Goal: Information Seeking & Learning: Learn about a topic

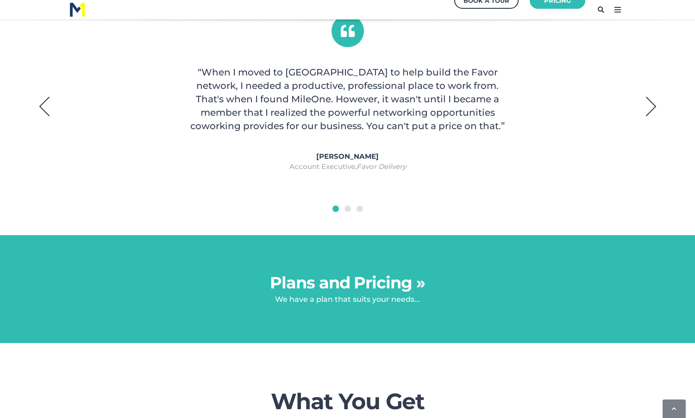
scroll to position [866, 0]
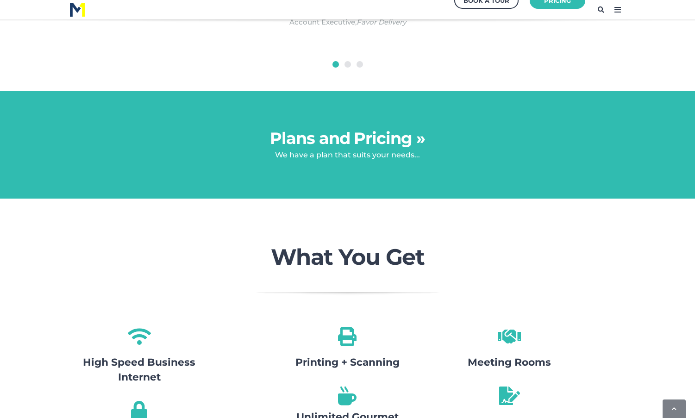
click at [419, 140] on link "Plans and Pricing »" at bounding box center [347, 138] width 155 height 20
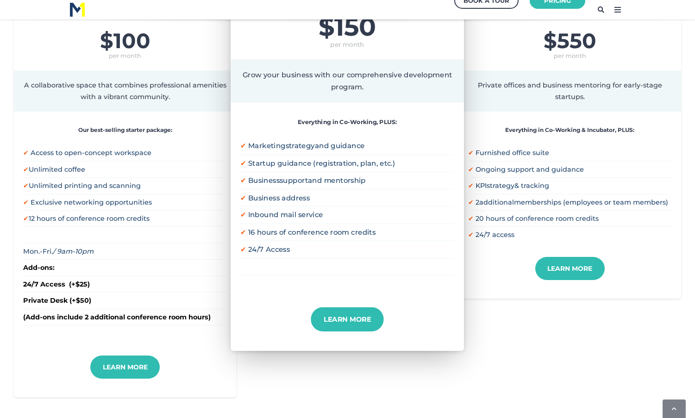
scroll to position [185, 0]
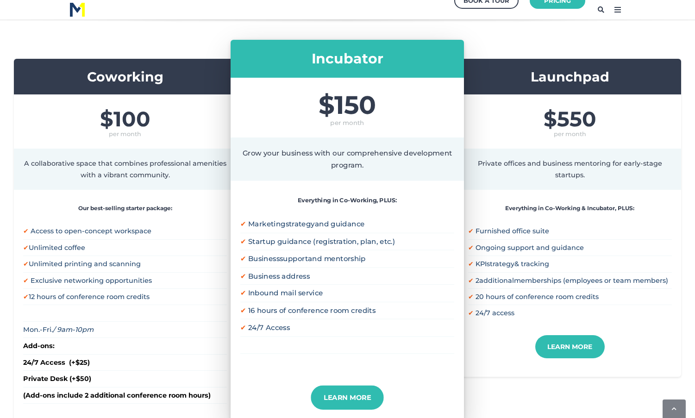
click at [501, 178] on span "Private offices and business mentoring for early-stage startups." at bounding box center [570, 169] width 204 height 23
click at [568, 345] on link "Learn More" at bounding box center [569, 346] width 76 height 25
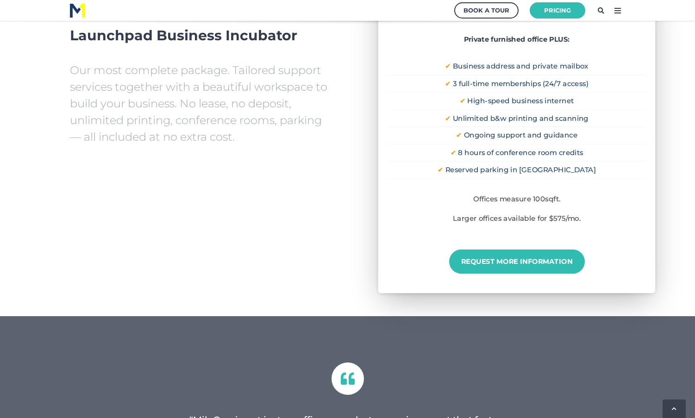
scroll to position [1031, 0]
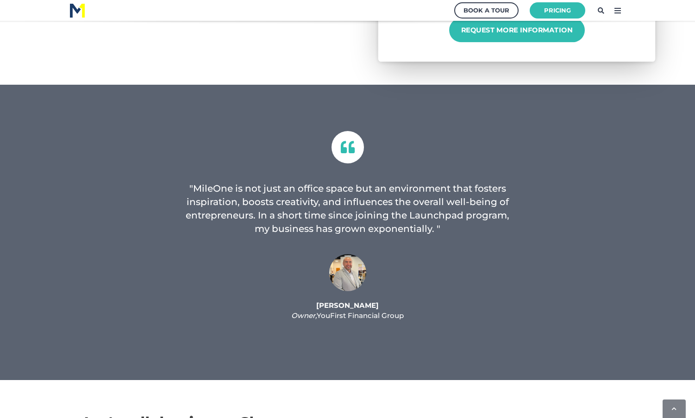
drag, startPoint x: 404, startPoint y: 317, endPoint x: 317, endPoint y: 310, distance: 87.8
click at [317, 310] on p "[PERSON_NAME] Owner, YouFirst Financial Group" at bounding box center [348, 310] width 556 height 21
click at [94, 287] on div at bounding box center [348, 277] width 556 height 46
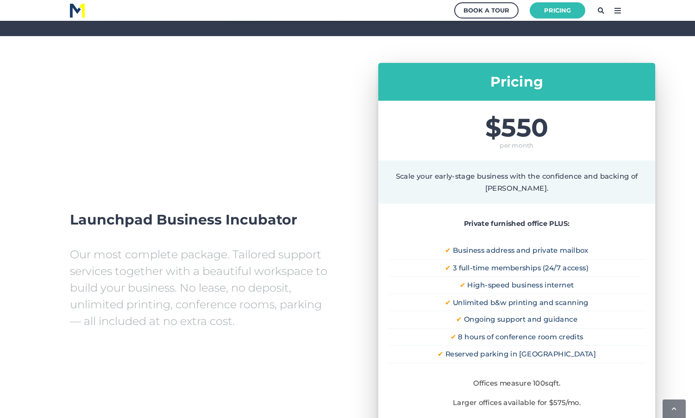
scroll to position [417, 0]
